Goal: Task Accomplishment & Management: Complete application form

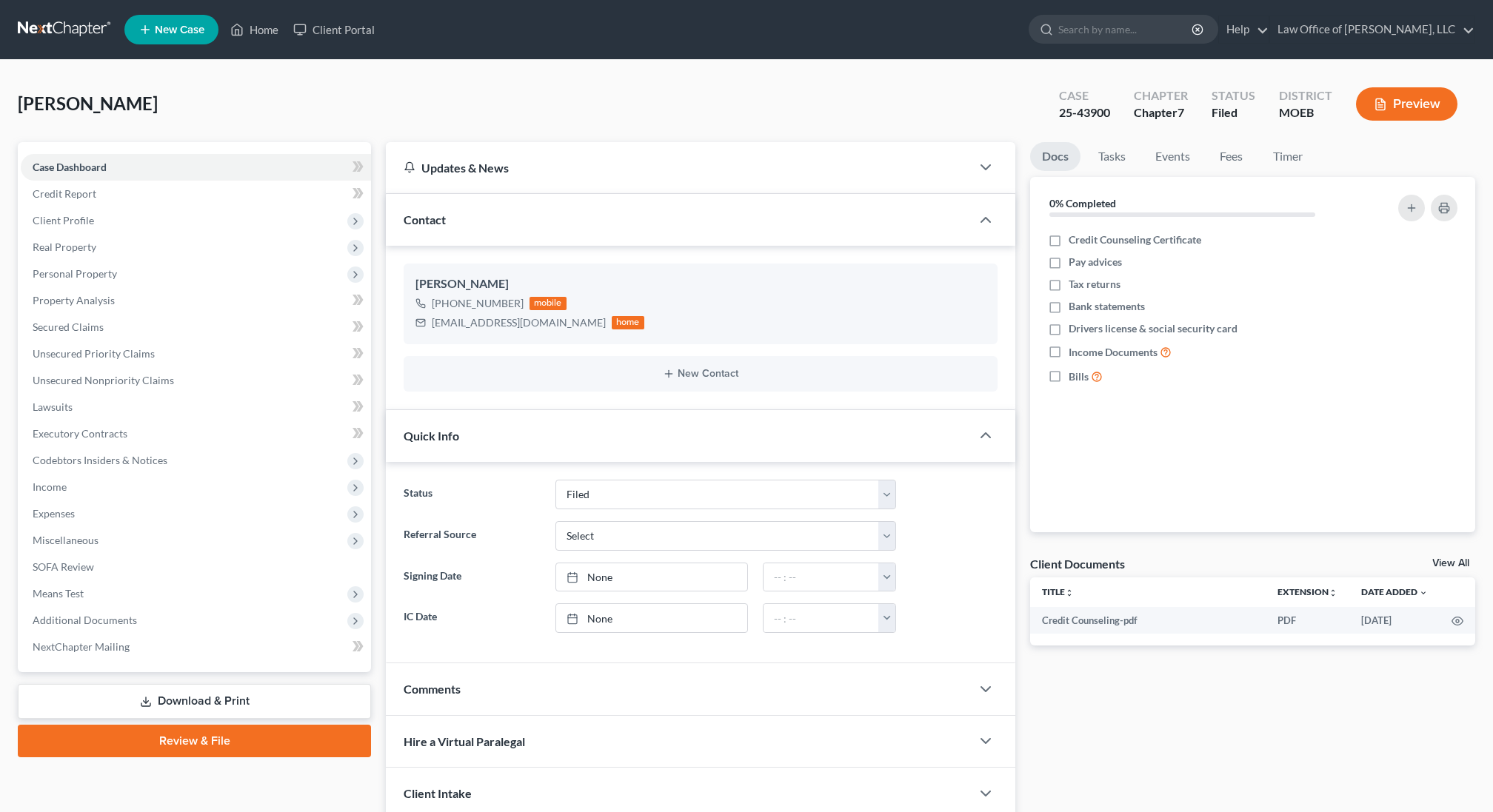
select select "2"
click at [111, 741] on link "Review & File" at bounding box center [194, 741] width 354 height 32
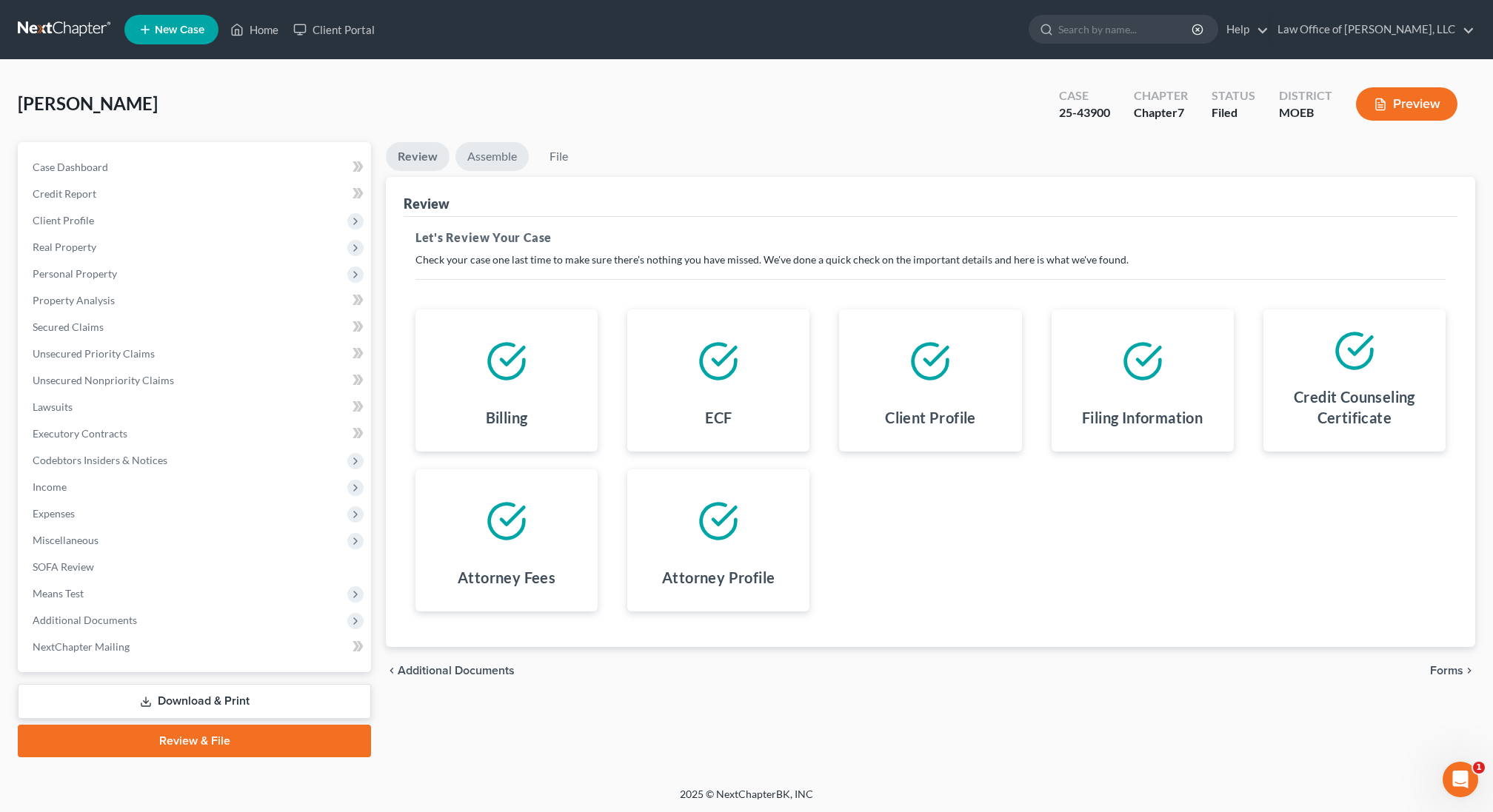
click at [493, 154] on link "Assemble" at bounding box center [492, 156] width 73 height 29
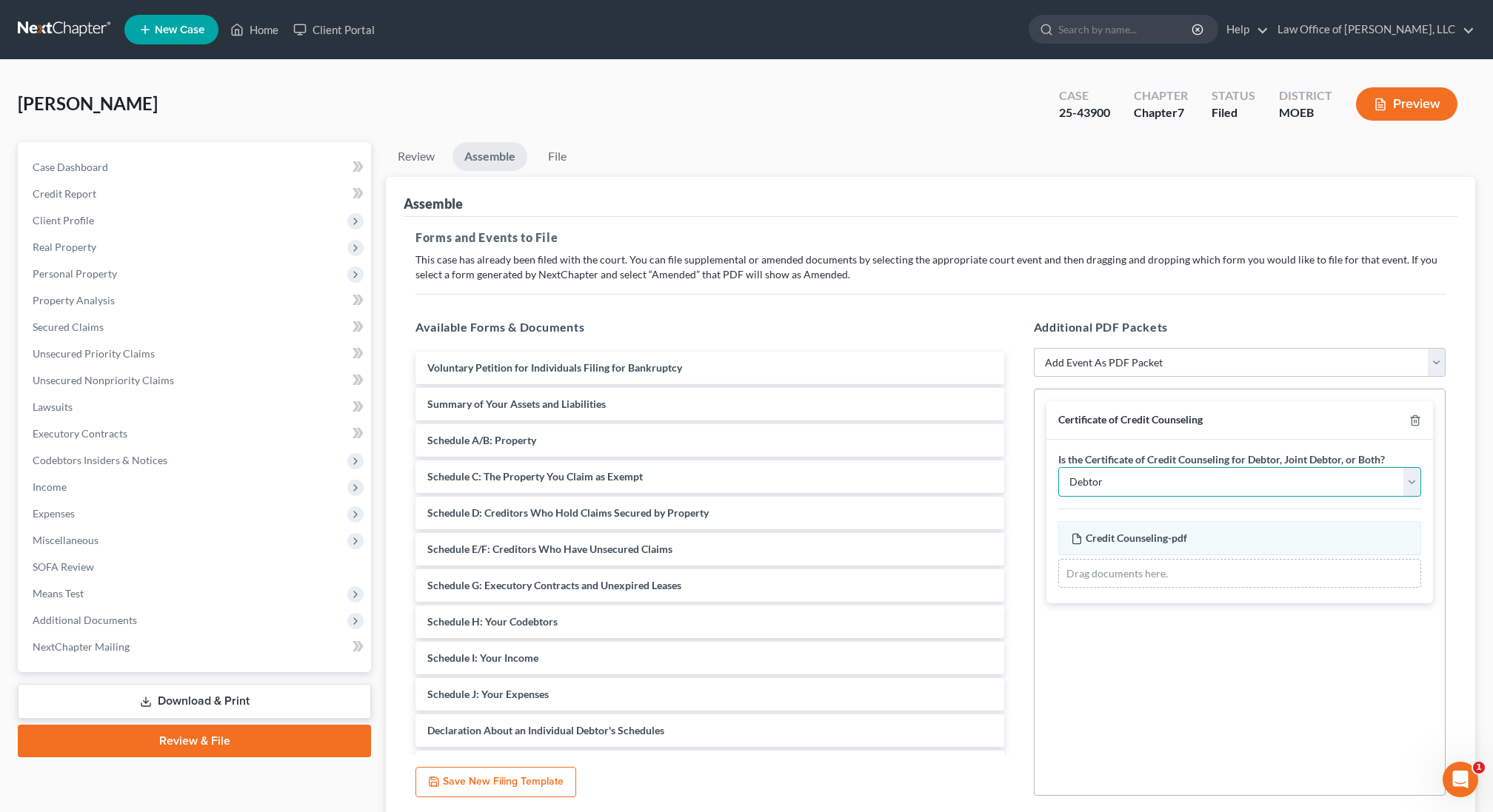
click at [1161, 477] on select "Debtor Joint Debtor Debtor and Joint Debtor" at bounding box center [1239, 481] width 363 height 30
click at [1058, 467] on select "Debtor Joint Debtor Debtor and Joint Debtor" at bounding box center [1239, 481] width 363 height 30
click at [1158, 477] on select "Debtor Joint Debtor Debtor and Joint Debtor" at bounding box center [1239, 481] width 363 height 30
click at [79, 226] on span "Client Profile" at bounding box center [63, 220] width 61 height 12
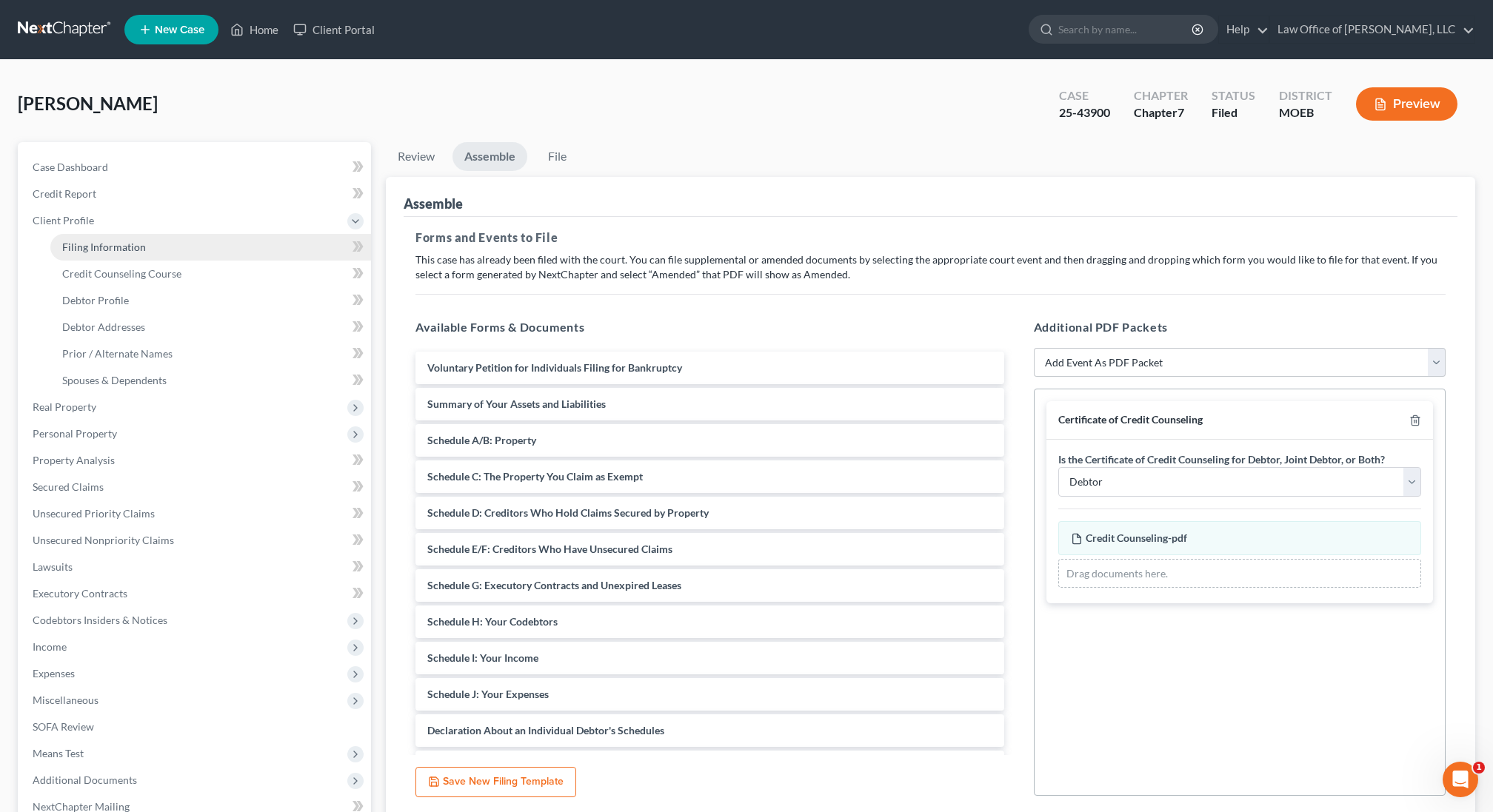
click at [74, 246] on span "Filing Information" at bounding box center [104, 246] width 84 height 12
select select "1"
select select "0"
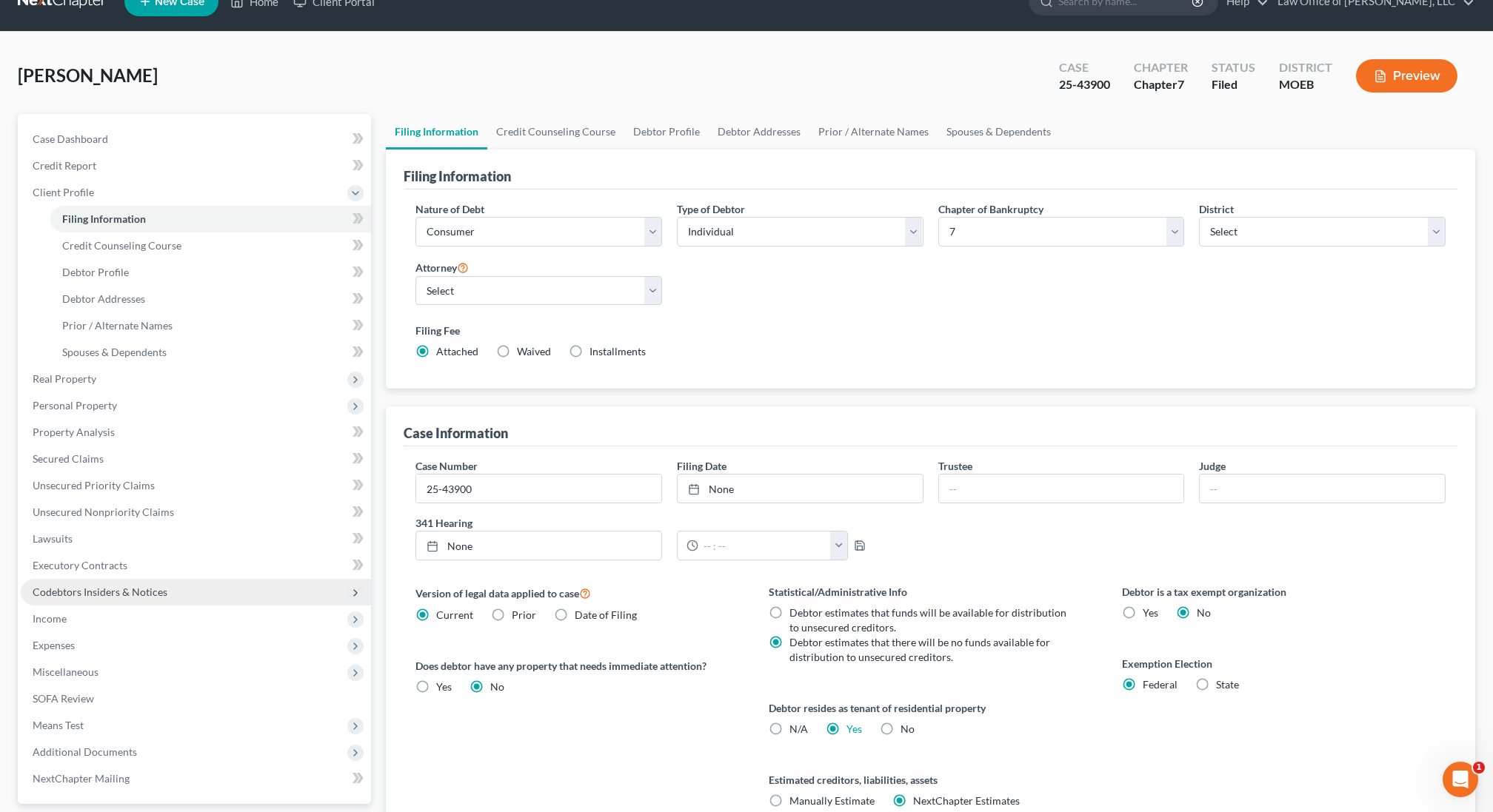
scroll to position [160, 0]
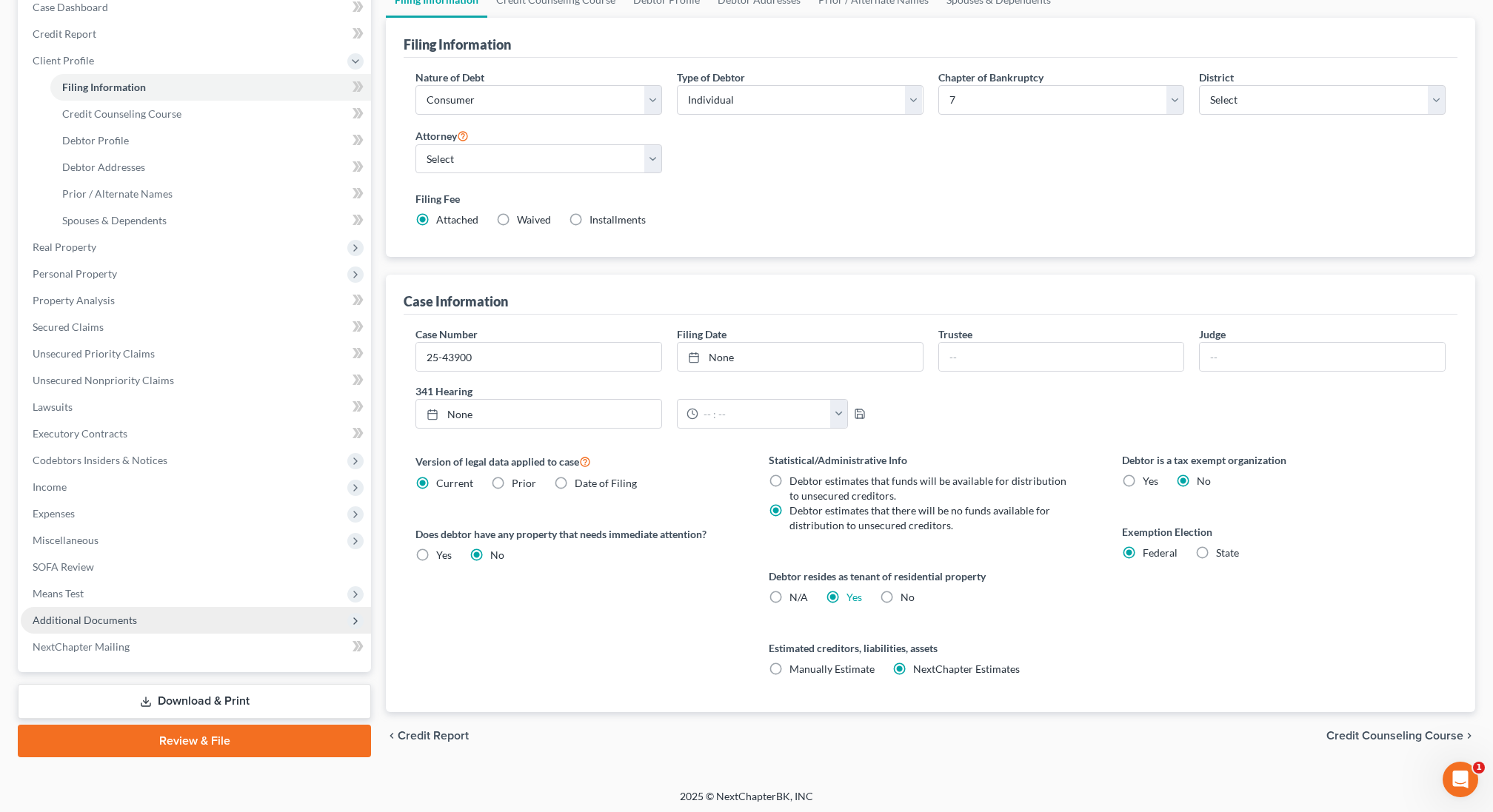
click at [119, 622] on span "Additional Documents" at bounding box center [85, 619] width 105 height 12
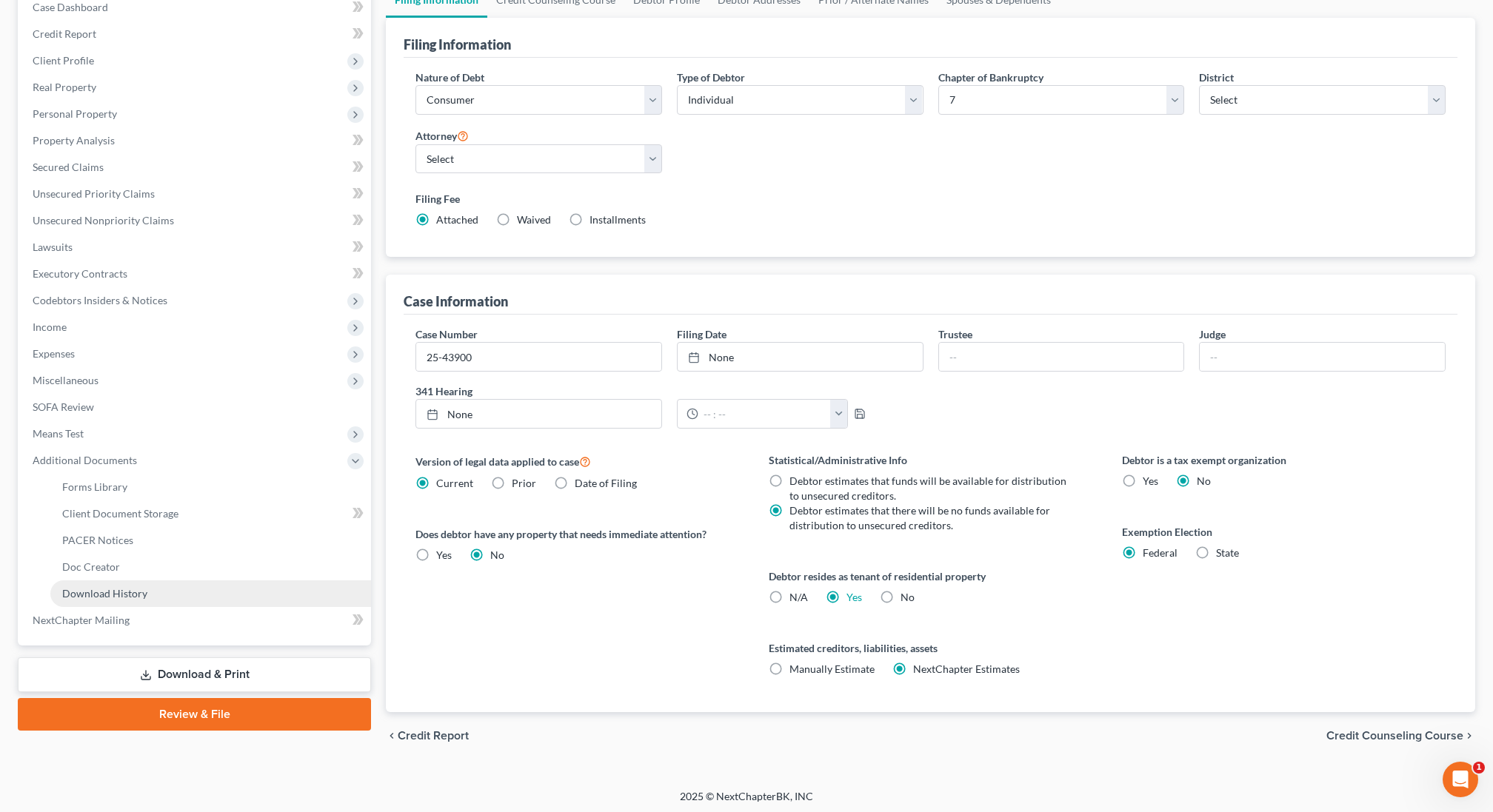
click at [122, 599] on span "Download History" at bounding box center [104, 593] width 85 height 12
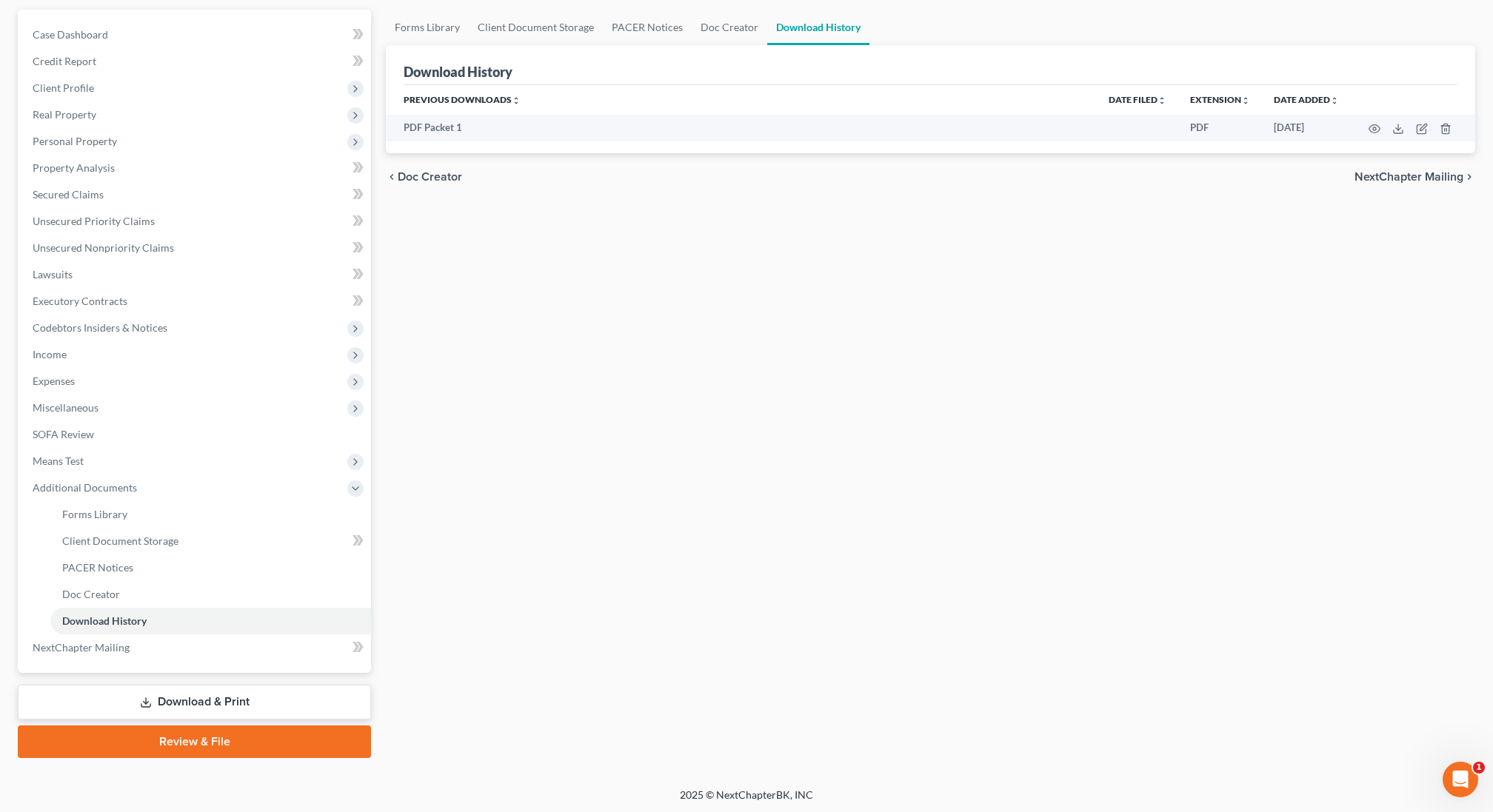
click at [158, 735] on link "Review & File" at bounding box center [194, 741] width 354 height 32
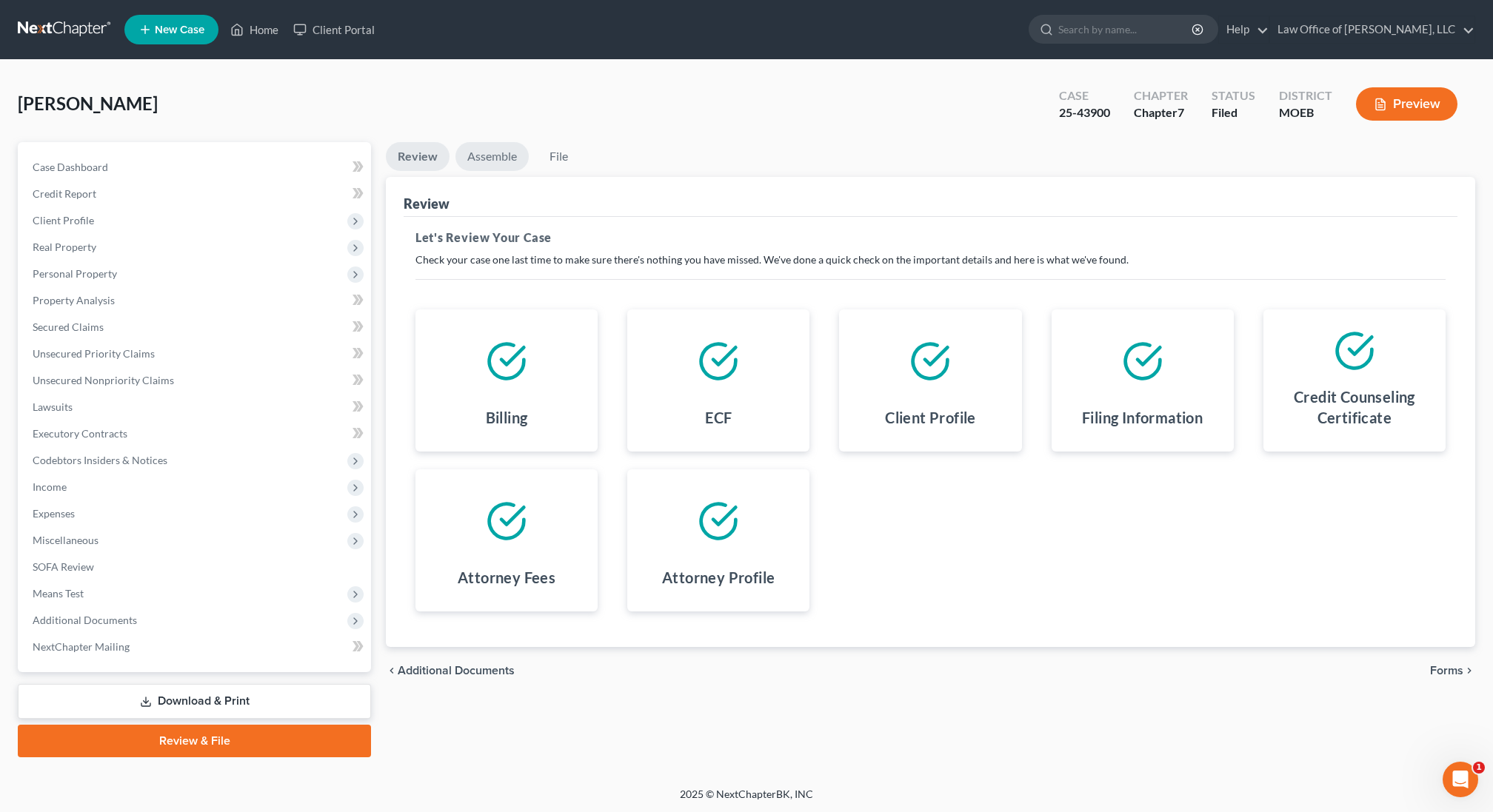
click at [489, 162] on link "Assemble" at bounding box center [492, 156] width 73 height 29
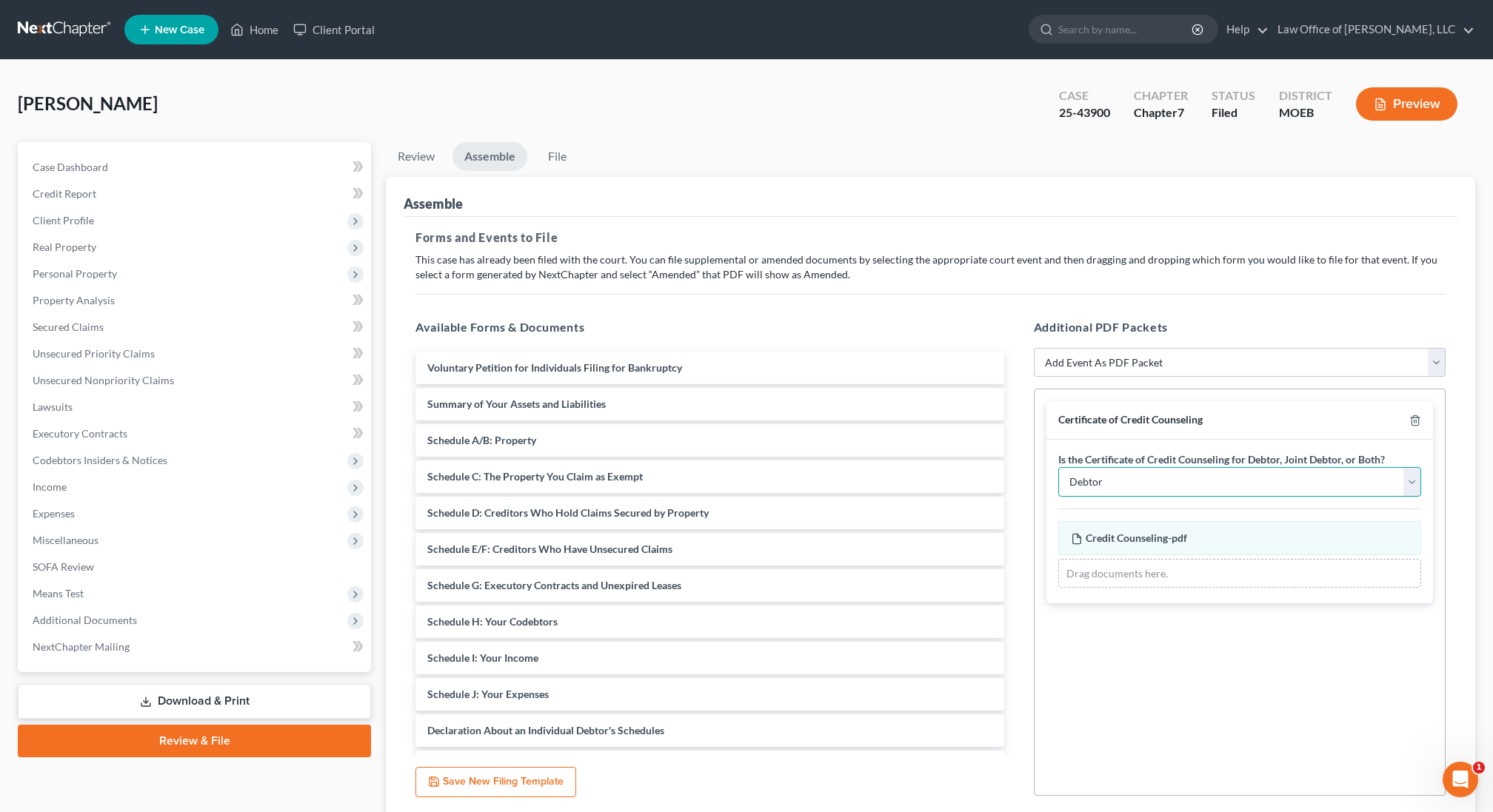
click at [1154, 485] on select "Debtor Joint Debtor Debtor and Joint Debtor" at bounding box center [1239, 481] width 363 height 30
click at [1103, 356] on select "Add Event As PDF Packet Amended List of Creditors and Verification of Matrix Am…" at bounding box center [1239, 362] width 412 height 30
drag, startPoint x: 1111, startPoint y: 112, endPoint x: 1048, endPoint y: 114, distance: 63.0
click at [1048, 114] on div "Case 25-43900" at bounding box center [1084, 106] width 74 height 44
copy div "25-43900"
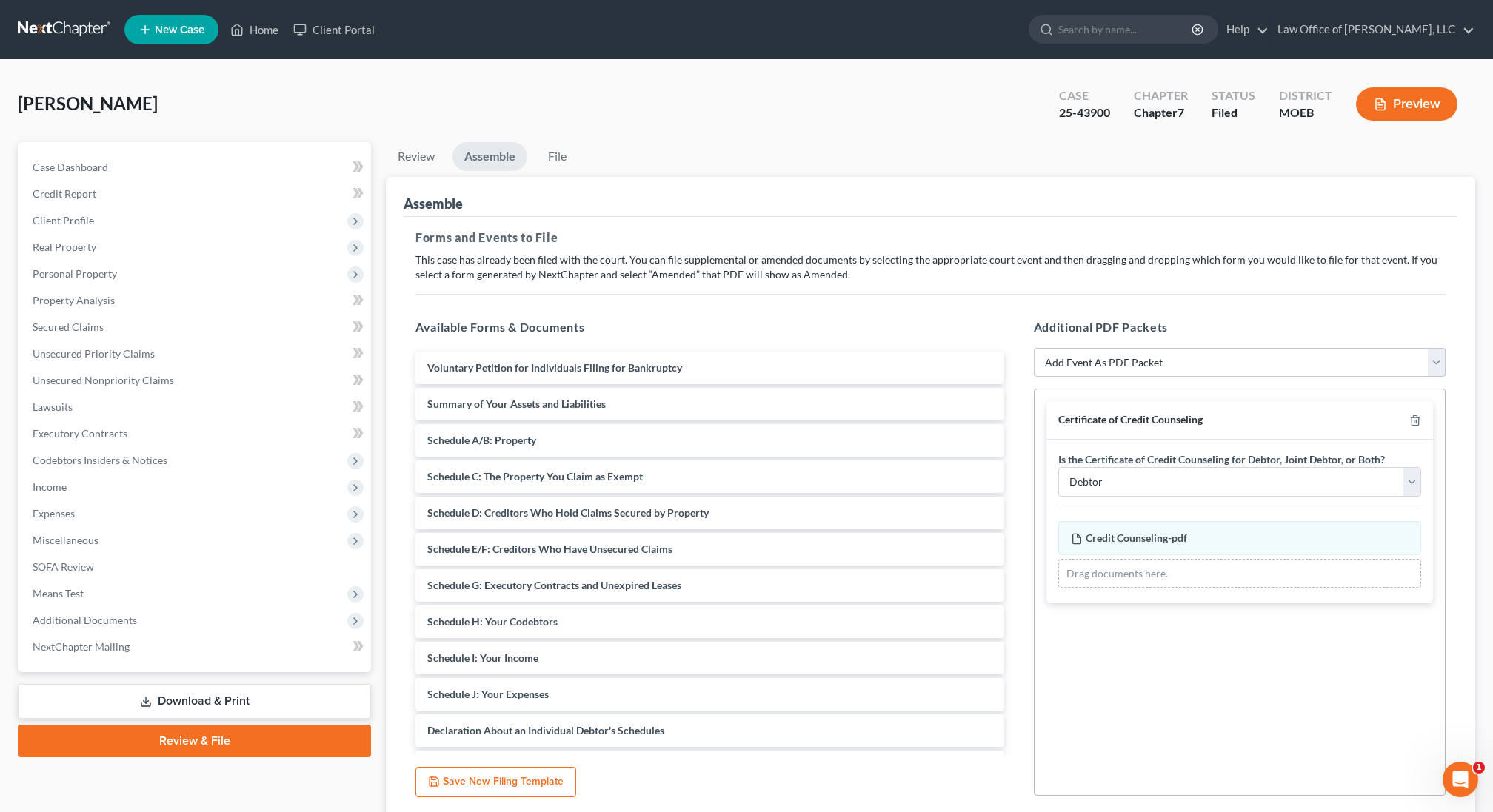
click at [403, 88] on div "[PERSON_NAME] Upgraded Case 25-43900 Chapter Chapter 7 Status Filed District MO…" at bounding box center [746, 111] width 1458 height 65
click at [387, 91] on div "[PERSON_NAME] Upgraded Case 25-43900 Chapter Chapter 7 Status Filed District MO…" at bounding box center [746, 111] width 1458 height 65
